Goal: Use online tool/utility: Utilize a website feature to perform a specific function

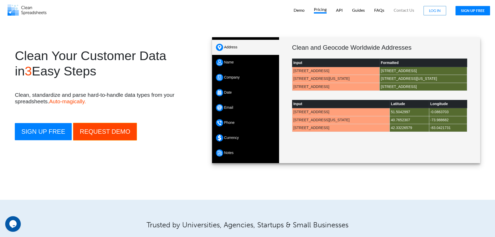
click at [318, 10] on p "Pricing" at bounding box center [320, 10] width 13 height 7
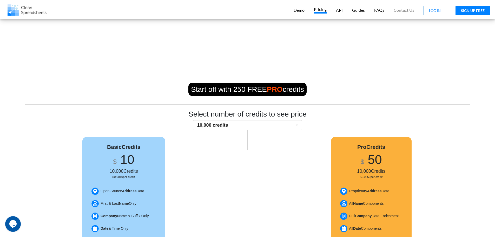
scroll to position [26, 0]
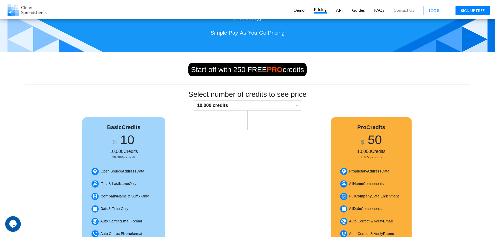
click at [336, 15] on div "API" at bounding box center [340, 9] width 14 height 13
click at [339, 10] on p "API" at bounding box center [339, 10] width 7 height 7
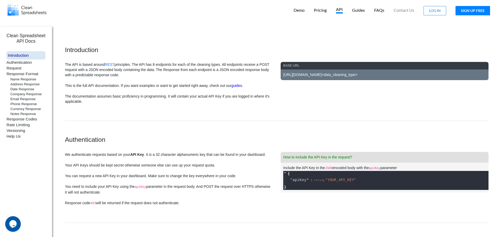
click at [307, 11] on div "Demo" at bounding box center [299, 9] width 18 height 13
click at [302, 10] on p "Demo" at bounding box center [299, 10] width 11 height 7
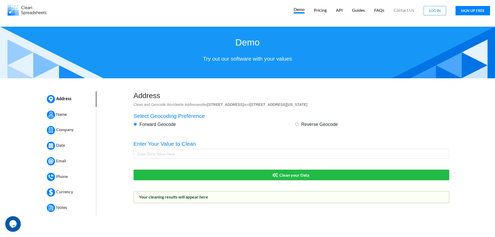
click at [297, 124] on input "Reverse Geocode" at bounding box center [296, 123] width 3 height 3
radio input "true"
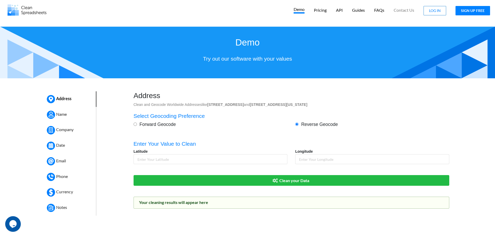
click at [172, 124] on label "Forward Geocode" at bounding box center [156, 124] width 39 height 7
click at [137, 124] on input "Forward Geocode" at bounding box center [135, 123] width 3 height 3
radio input "true"
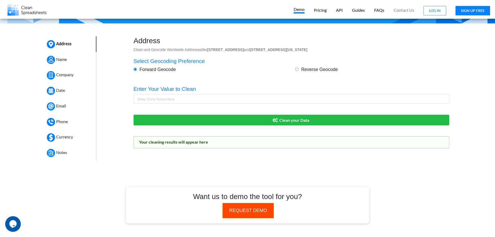
scroll to position [26, 0]
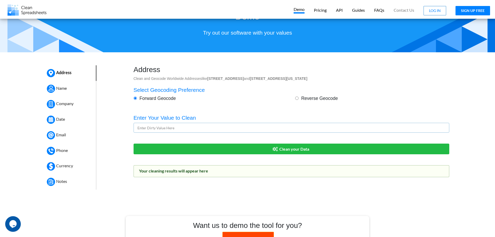
click at [184, 128] on input "text" at bounding box center [292, 128] width 316 height 10
paste input "SERVICE COMPTABILITE TSA 10004 29805 [GEOGRAPHIC_DATA] Cedex 9 [GEOGRAPHIC_DATA]"
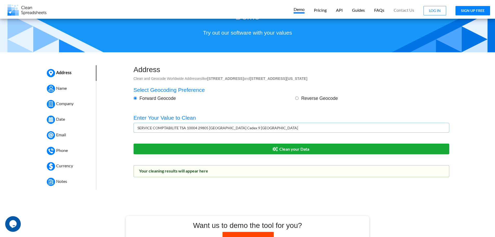
type input "SERVICE COMPTABILITE TSA 10004 29805 [GEOGRAPHIC_DATA] Cedex 9 [GEOGRAPHIC_DATA]"
click at [293, 147] on button "Clean your Data" at bounding box center [292, 148] width 316 height 11
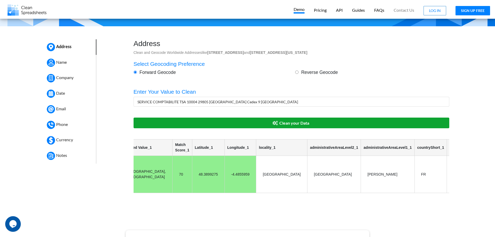
scroll to position [0, 0]
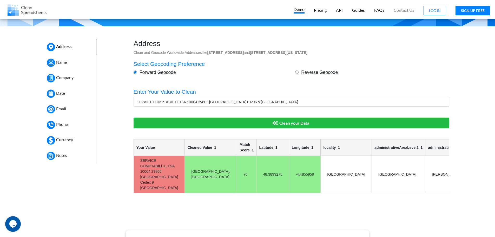
click at [297, 71] on input "Reverse Geocode" at bounding box center [296, 71] width 3 height 3
radio input "true"
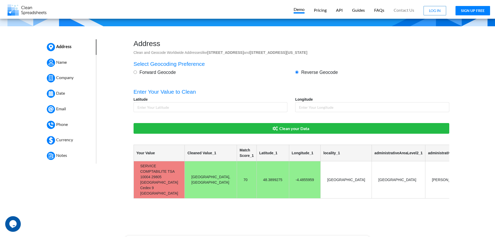
click at [147, 71] on label "Forward Geocode" at bounding box center [156, 72] width 39 height 7
click at [137, 71] on input "Forward Geocode" at bounding box center [135, 71] width 3 height 3
radio input "true"
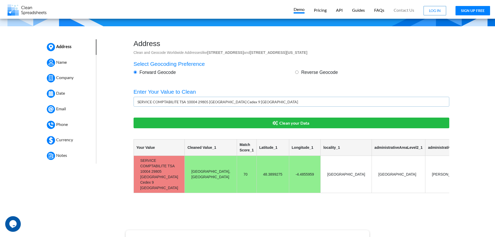
click at [269, 103] on input "SERVICE COMPTABILITE TSA 10004 29805 [GEOGRAPHIC_DATA] Cedex 9 [GEOGRAPHIC_DATA]" at bounding box center [292, 102] width 316 height 10
drag, startPoint x: 257, startPoint y: 100, endPoint x: 81, endPoint y: 102, distance: 176.4
click at [81, 102] on div "Address Name Company Date Email Phone Currency Notes Address Clean and Geocode …" at bounding box center [247, 121] width 503 height 164
click at [255, 101] on input "SERVICE COMPTABILITE TSA 10004 29805 [GEOGRAPHIC_DATA] Cedex 9 [GEOGRAPHIC_DATA]" at bounding box center [292, 102] width 316 height 10
drag, startPoint x: 197, startPoint y: 99, endPoint x: 110, endPoint y: 89, distance: 87.6
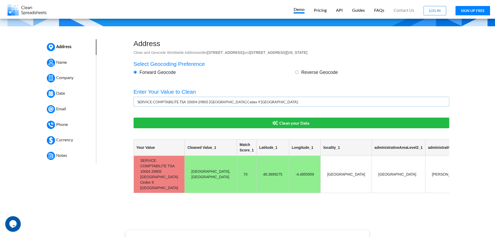
click at [110, 89] on div "Address Name Company Date Email Phone Currency Notes Address Clean and Geocode …" at bounding box center [247, 121] width 503 height 164
paste input "OREEL [STREET_ADDRESS][PERSON_NAME]"
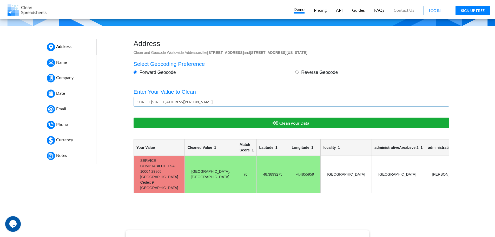
type input "SOREEL [STREET_ADDRESS][PERSON_NAME]"
click at [285, 125] on button "Clean your Data" at bounding box center [292, 122] width 316 height 11
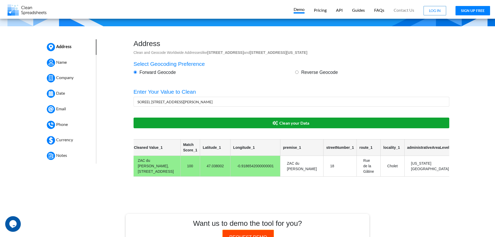
scroll to position [0, 56]
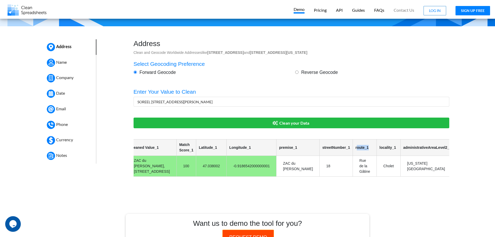
drag, startPoint x: 295, startPoint y: 149, endPoint x: 305, endPoint y: 147, distance: 9.8
click at [353, 147] on th "route_1" at bounding box center [365, 147] width 24 height 16
drag, startPoint x: 298, startPoint y: 181, endPoint x: 310, endPoint y: 182, distance: 11.5
click at [353, 176] on td "Rue de la Gâtine" at bounding box center [365, 166] width 24 height 21
drag, startPoint x: 258, startPoint y: 186, endPoint x: 295, endPoint y: 181, distance: 37.2
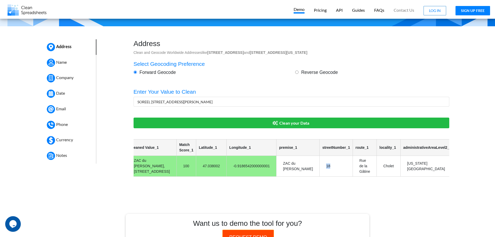
click at [320, 176] on td "18" at bounding box center [336, 166] width 33 height 21
drag, startPoint x: 306, startPoint y: 184, endPoint x: 317, endPoint y: 184, distance: 11.7
click at [377, 176] on td "Cholet" at bounding box center [389, 166] width 24 height 21
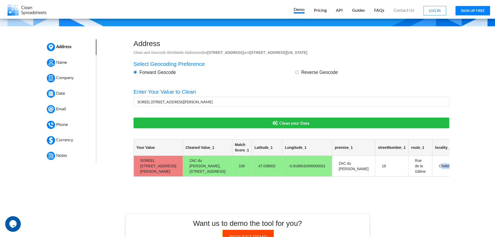
scroll to position [0, 47]
